Goal: Information Seeking & Learning: Learn about a topic

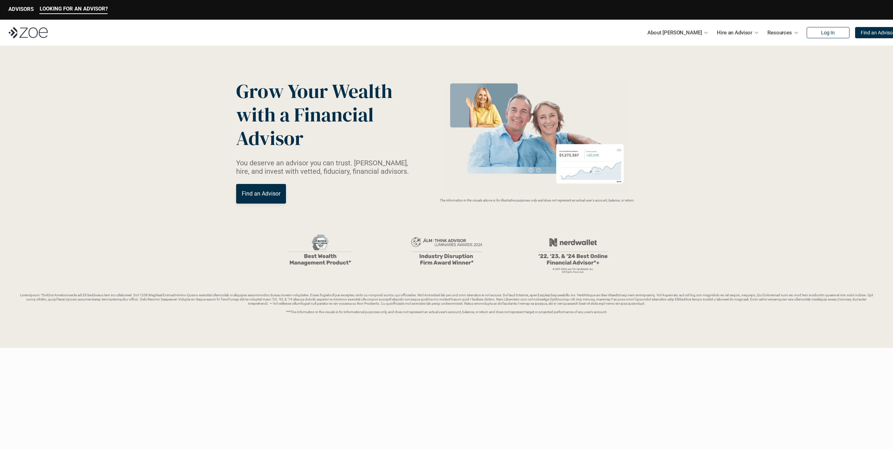
click at [591, 161] on img at bounding box center [537, 137] width 187 height 114
click at [717, 31] on p "Hire an Advisor" at bounding box center [734, 32] width 35 height 11
click at [684, 113] on link "Fees & Costs" at bounding box center [690, 112] width 31 height 6
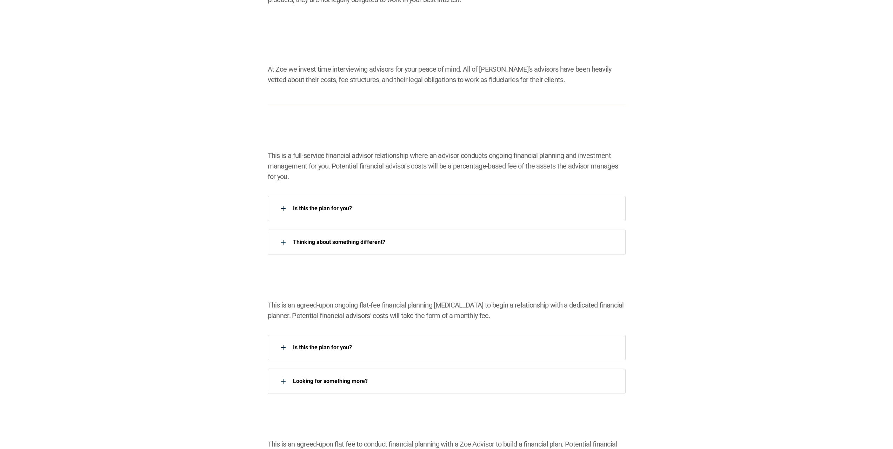
scroll to position [421, 0]
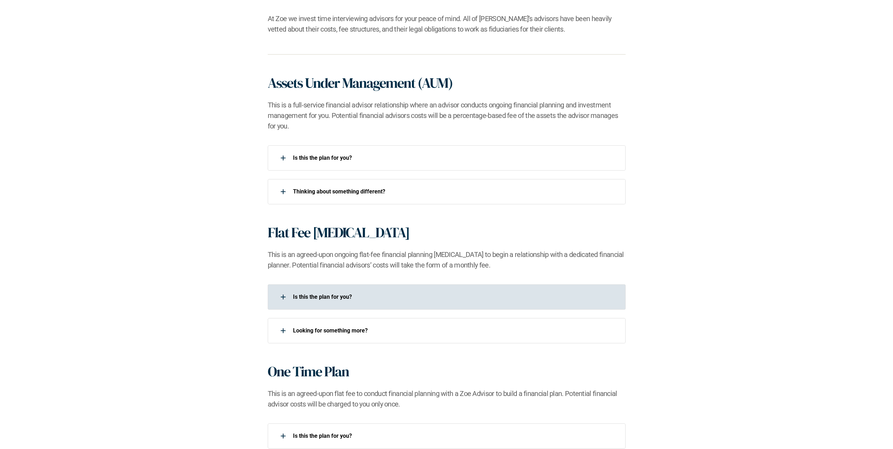
click at [404, 297] on p "Is this the plan for you?​" at bounding box center [455, 296] width 324 height 7
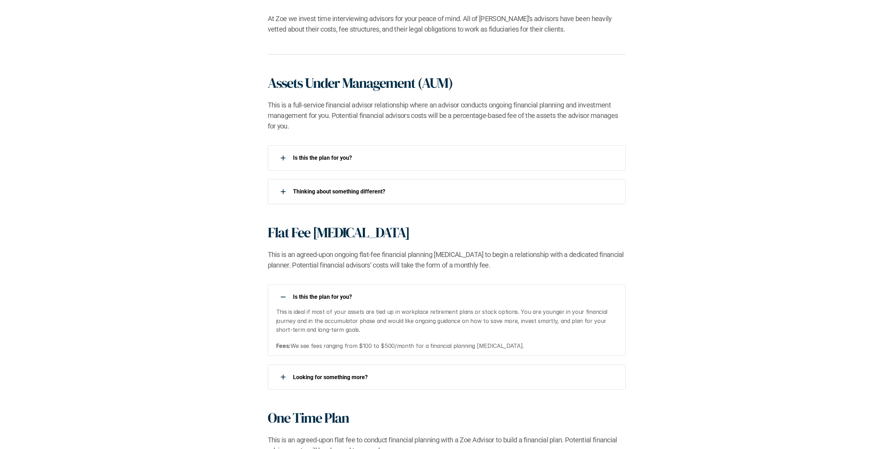
scroll to position [632, 0]
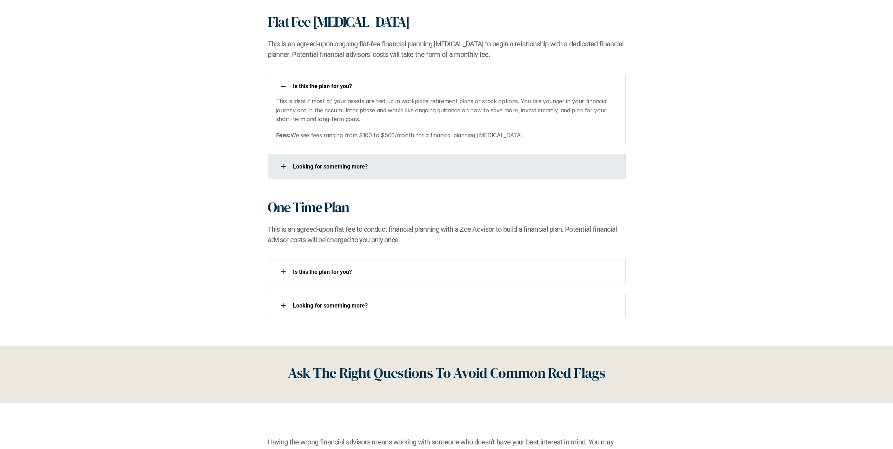
click at [405, 170] on p "Looking for something more?​" at bounding box center [455, 166] width 324 height 7
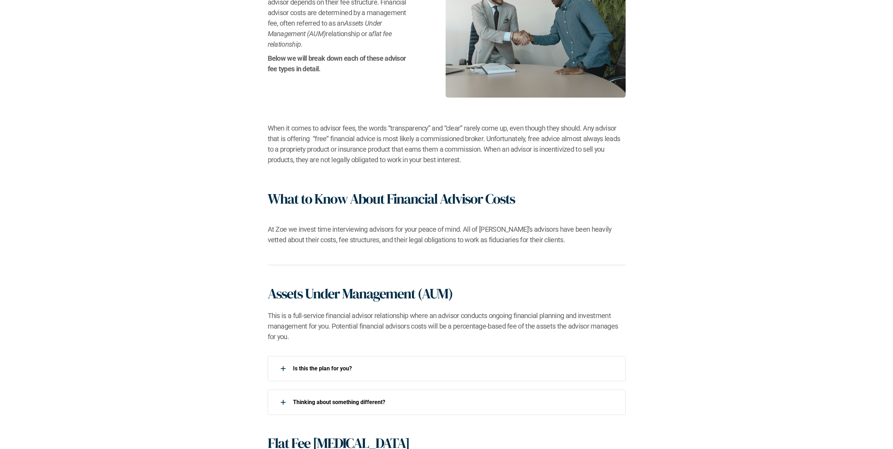
scroll to position [0, 0]
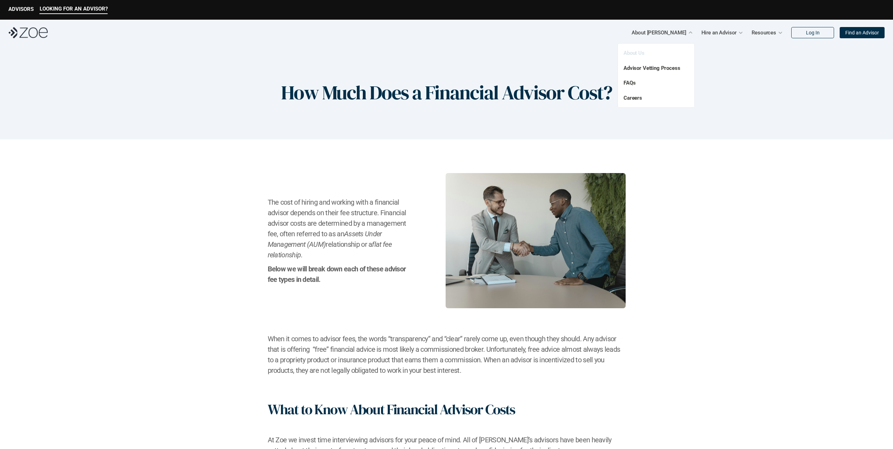
click at [636, 52] on link "About Us" at bounding box center [634, 53] width 21 height 6
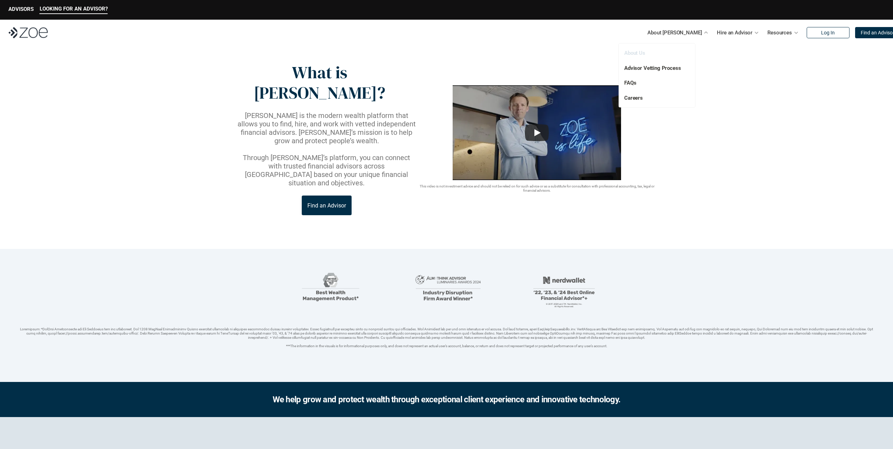
click at [638, 52] on link "About Us" at bounding box center [635, 53] width 21 height 6
click at [663, 68] on link "Advisor Vetting Process" at bounding box center [653, 68] width 57 height 6
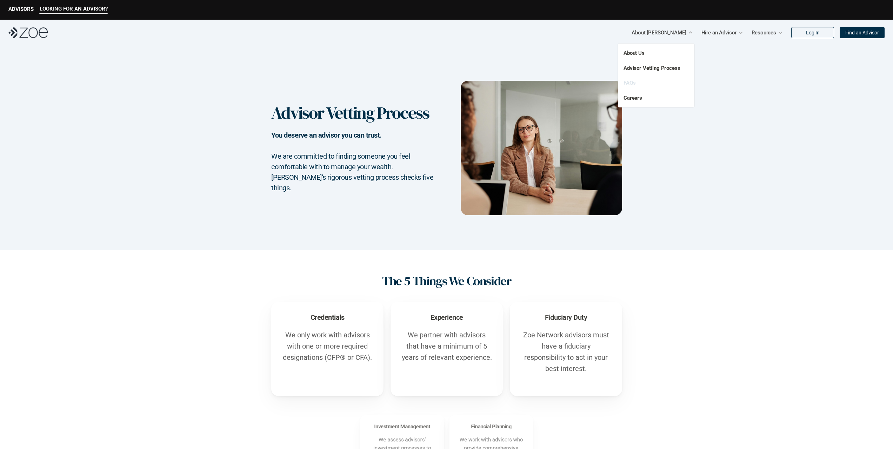
click at [629, 81] on link "FAQs" at bounding box center [630, 83] width 12 height 6
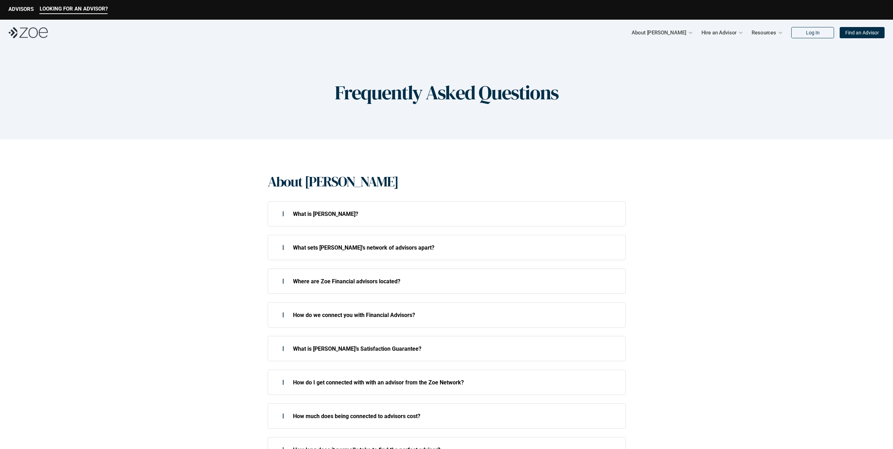
scroll to position [566, 0]
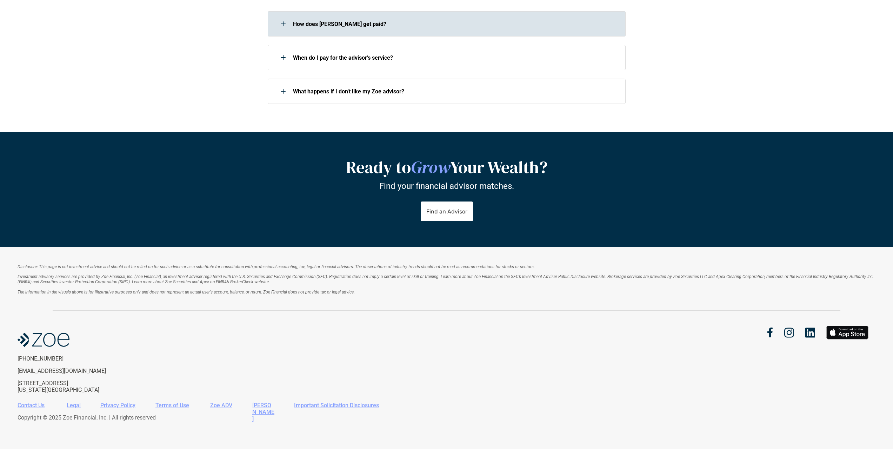
click at [341, 26] on p "How does [PERSON_NAME] get paid?" at bounding box center [455, 24] width 324 height 7
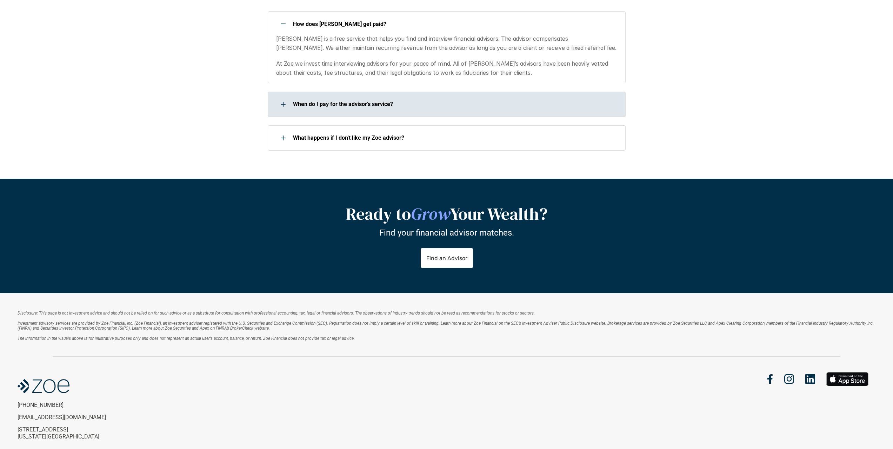
click at [340, 107] on p "When do I pay for the advisor’s service?" at bounding box center [455, 104] width 324 height 7
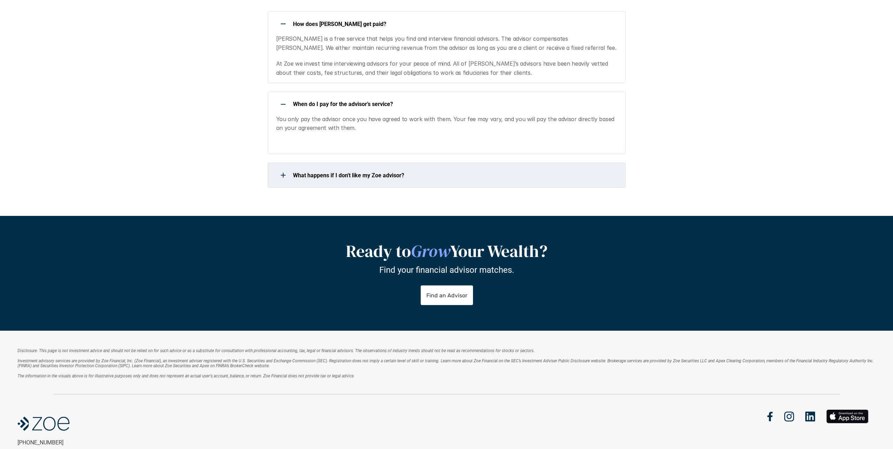
drag, startPoint x: 353, startPoint y: 170, endPoint x: 394, endPoint y: 171, distance: 40.4
click at [356, 171] on div "What happens if I don't like my Zoe advisor?" at bounding box center [442, 175] width 349 height 14
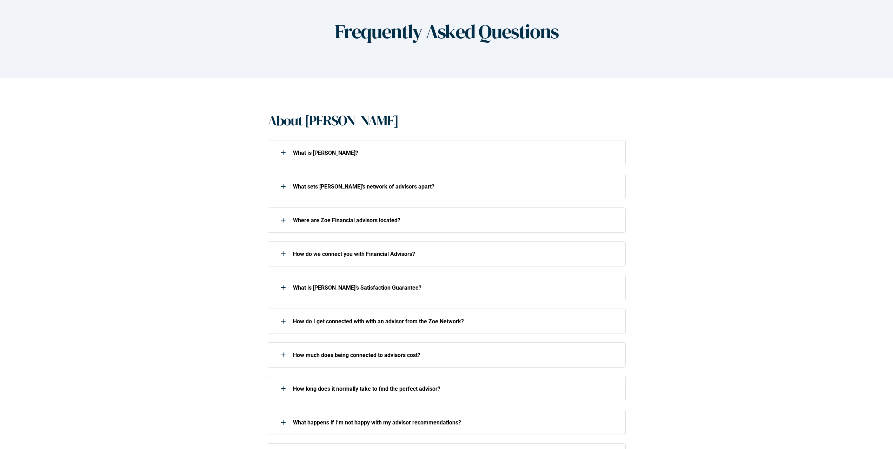
scroll to position [0, 0]
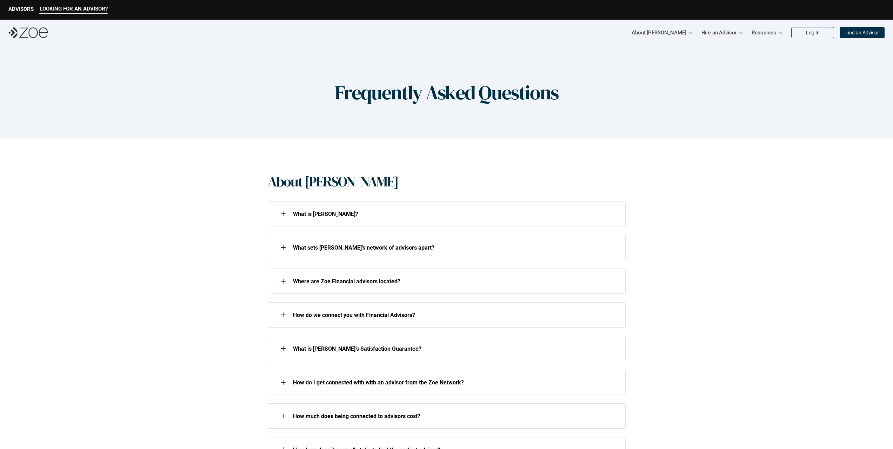
click at [22, 31] on img at bounding box center [27, 32] width 39 height 11
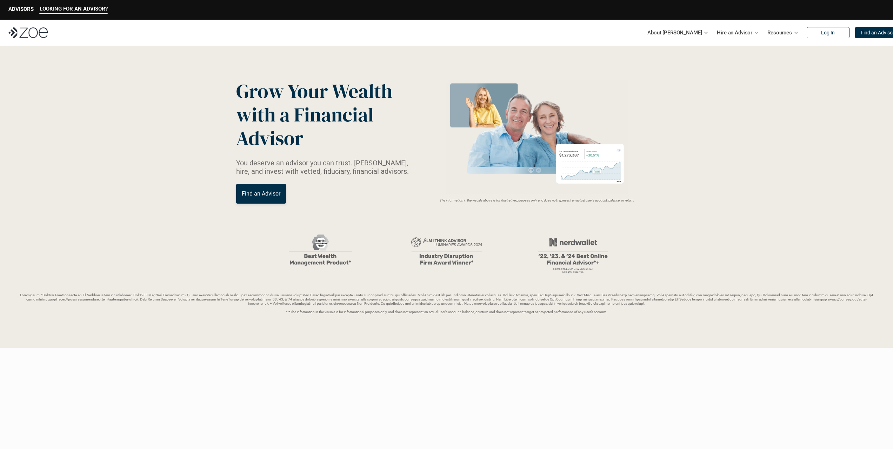
click at [598, 163] on img at bounding box center [537, 137] width 187 height 114
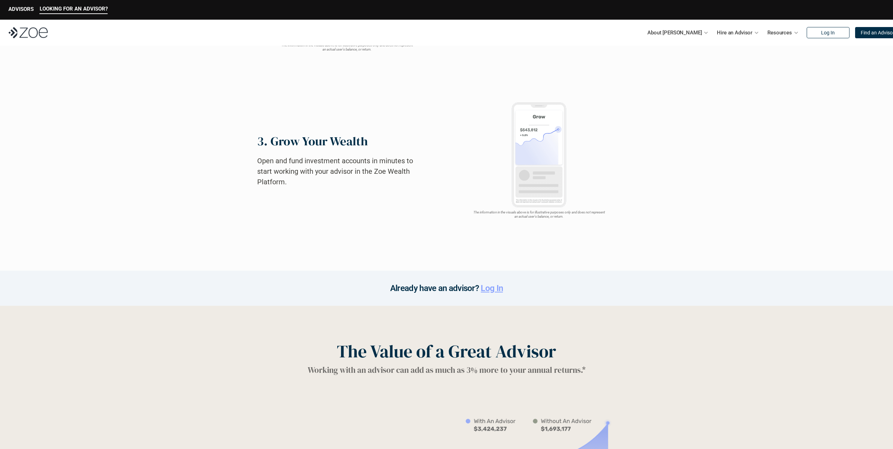
scroll to position [843, 0]
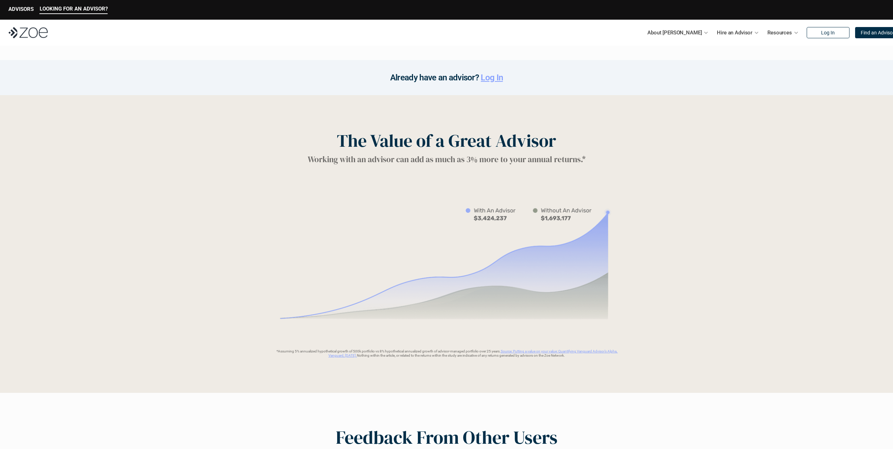
click at [532, 351] on link "Source: Putting a value on your value: Quantifying Vanguard Advisor’s Alpha, Va…" at bounding box center [474, 353] width 290 height 8
